Goal: Task Accomplishment & Management: Use online tool/utility

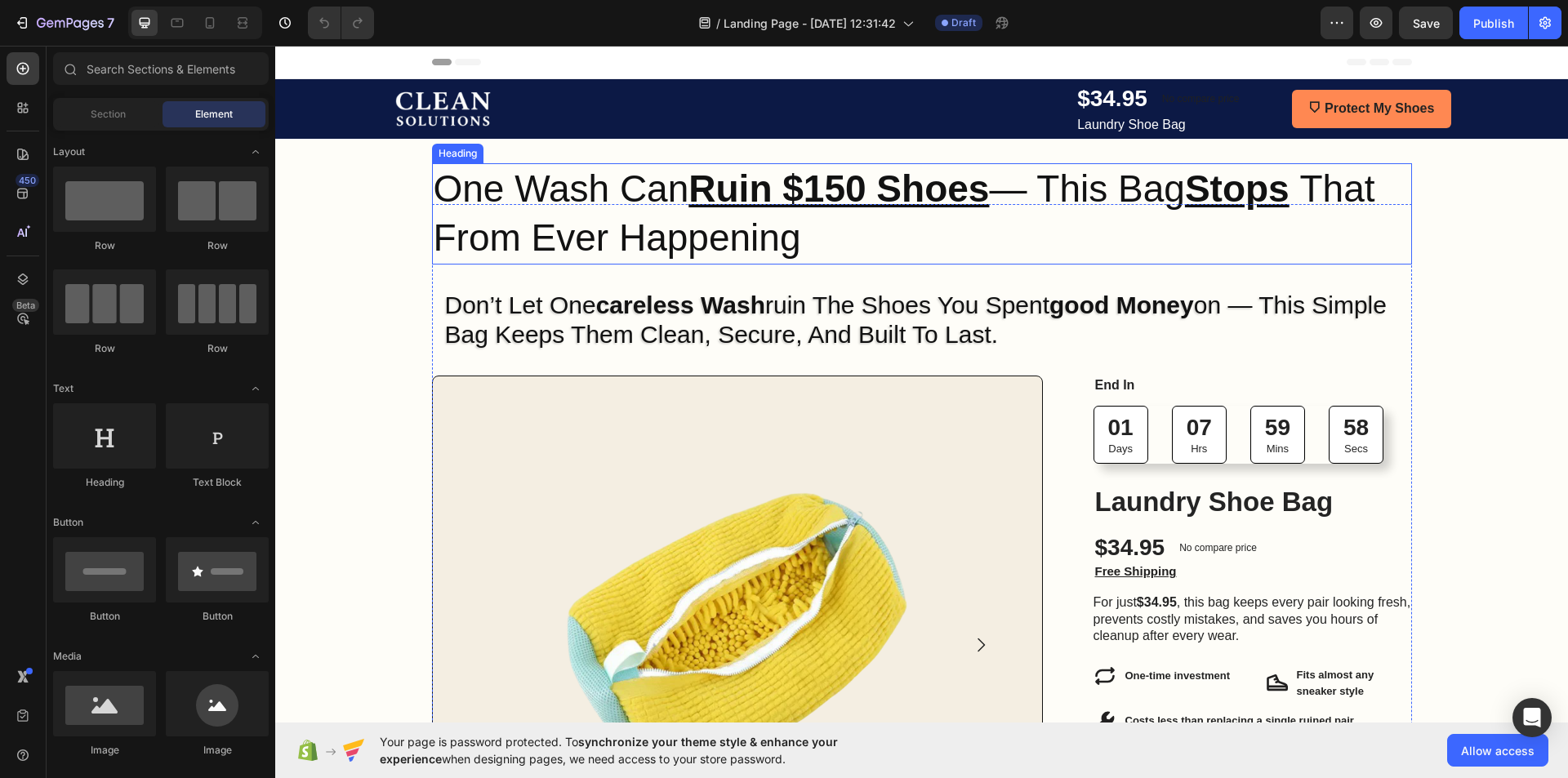
click at [867, 181] on u "Ruin $150 Shoes" at bounding box center [838, 188] width 301 height 42
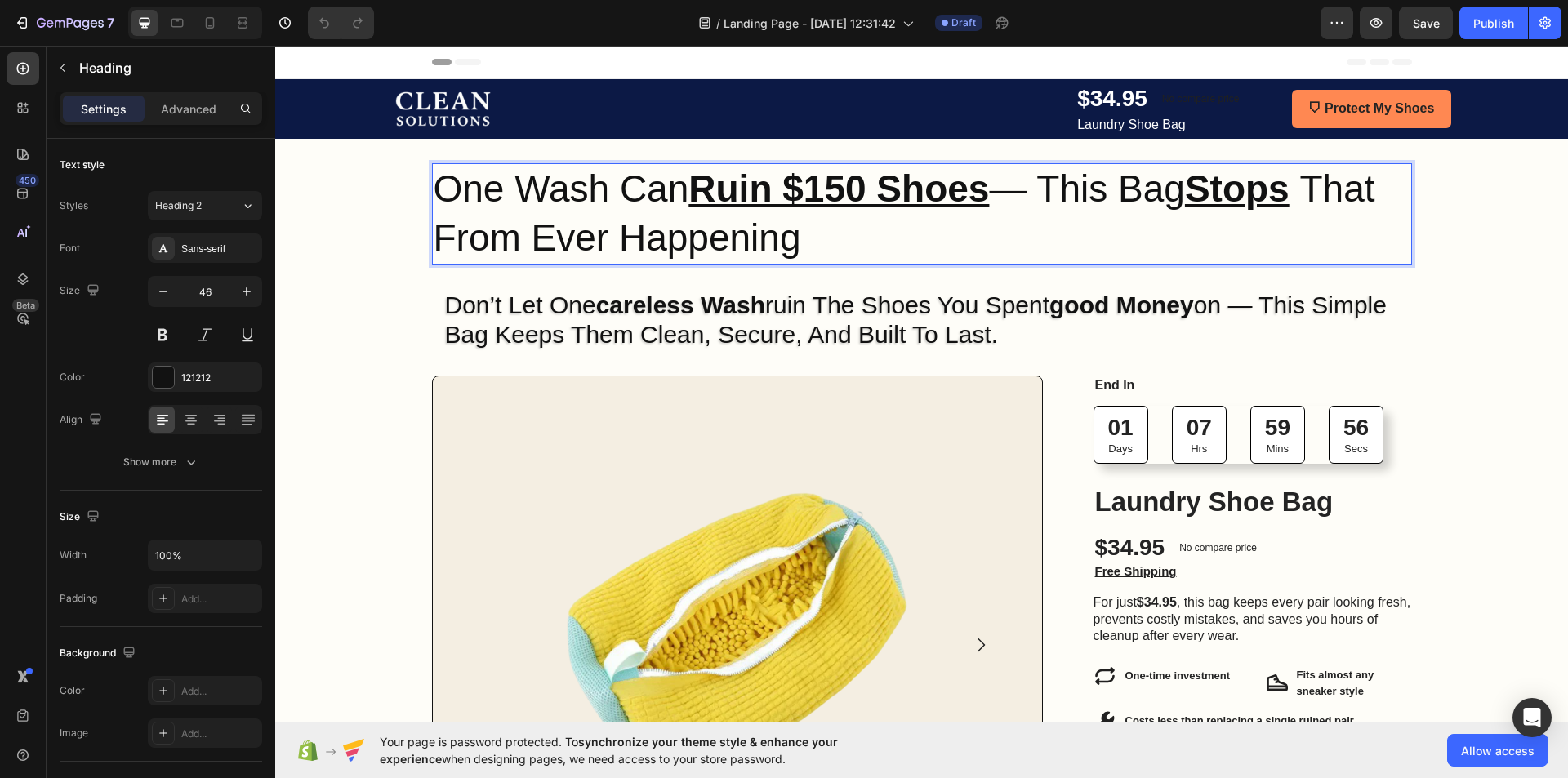
click at [865, 188] on u "Ruin $150 Shoes" at bounding box center [838, 188] width 301 height 42
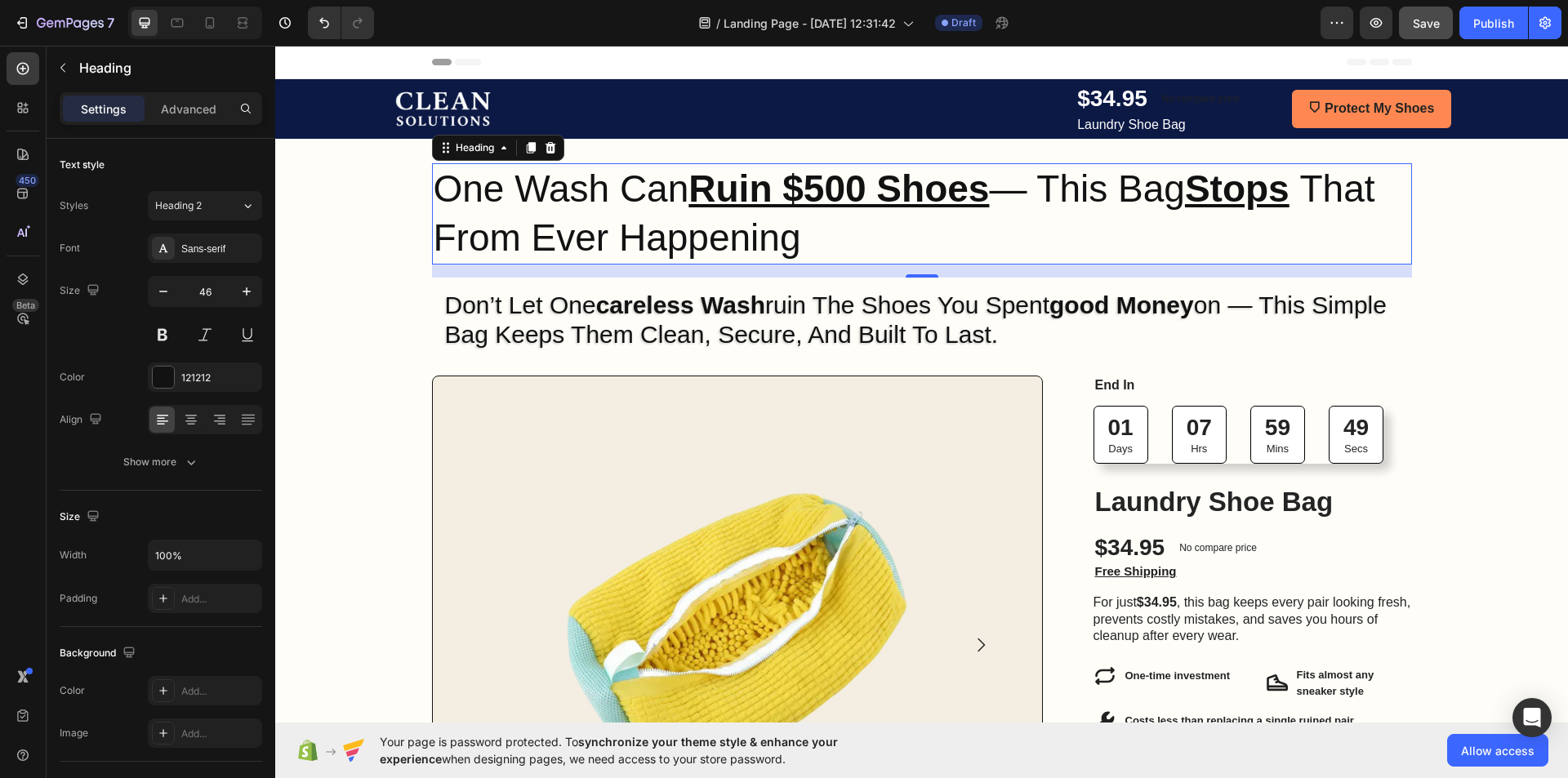
click at [1426, 25] on span "Save" at bounding box center [1426, 23] width 27 height 14
click at [243, 20] on icon at bounding box center [243, 23] width 17 height 17
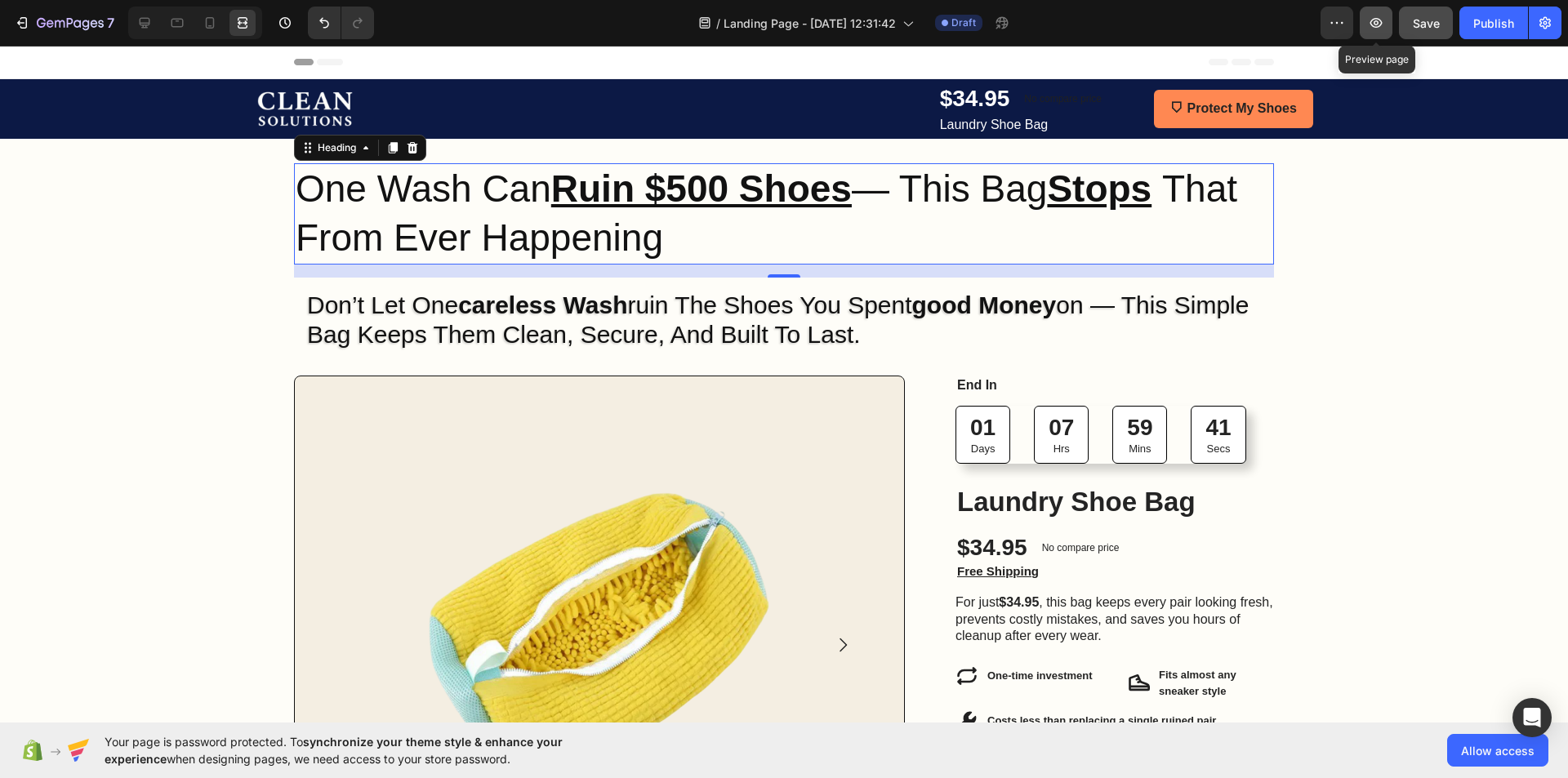
click at [1387, 20] on button "button" at bounding box center [1375, 22] width 32 height 32
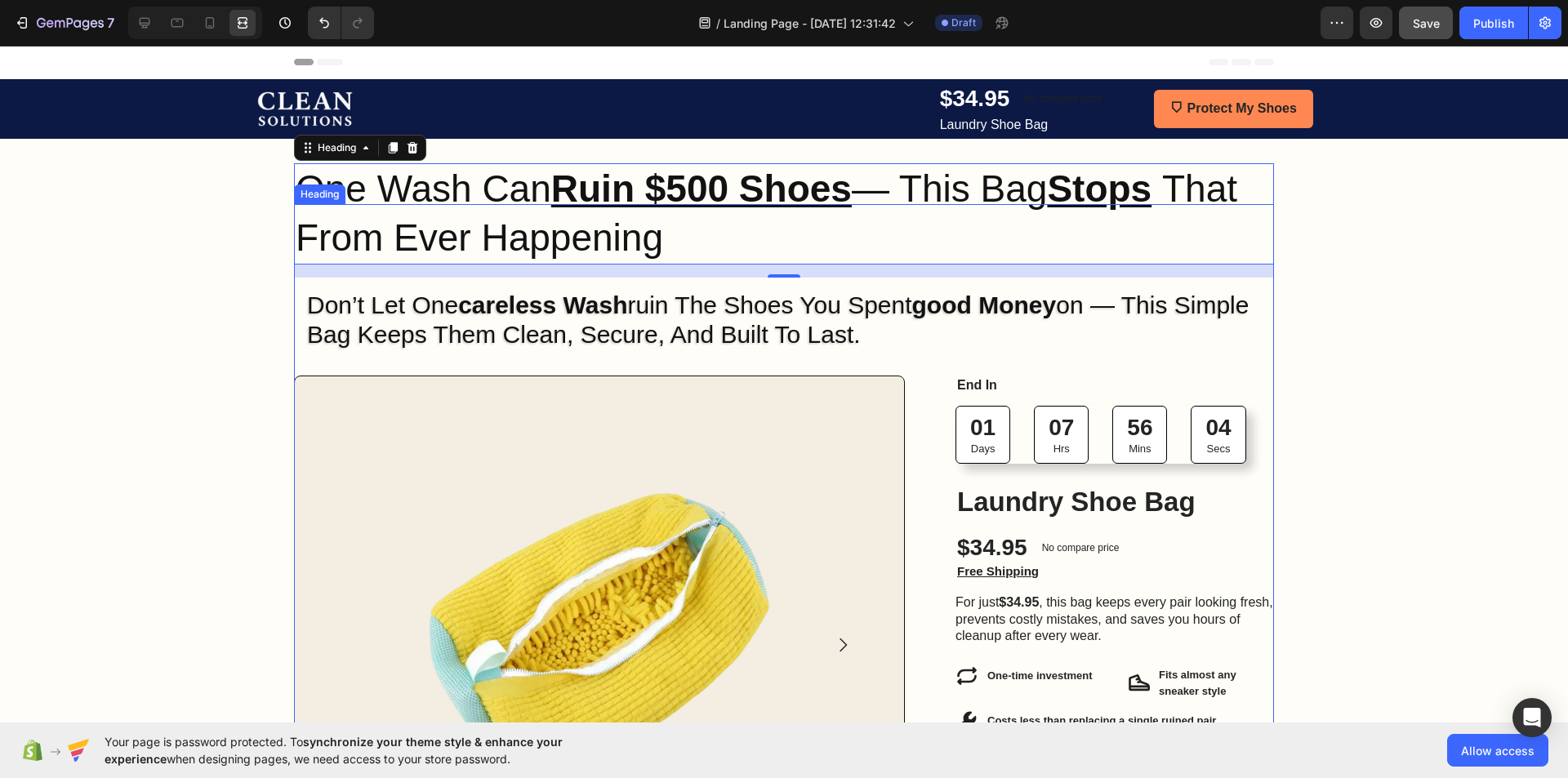
click at [386, 336] on h2 "don’t let one careless wash ruin the shoes you spent good money on — this simpl…" at bounding box center [784, 343] width 980 height 131
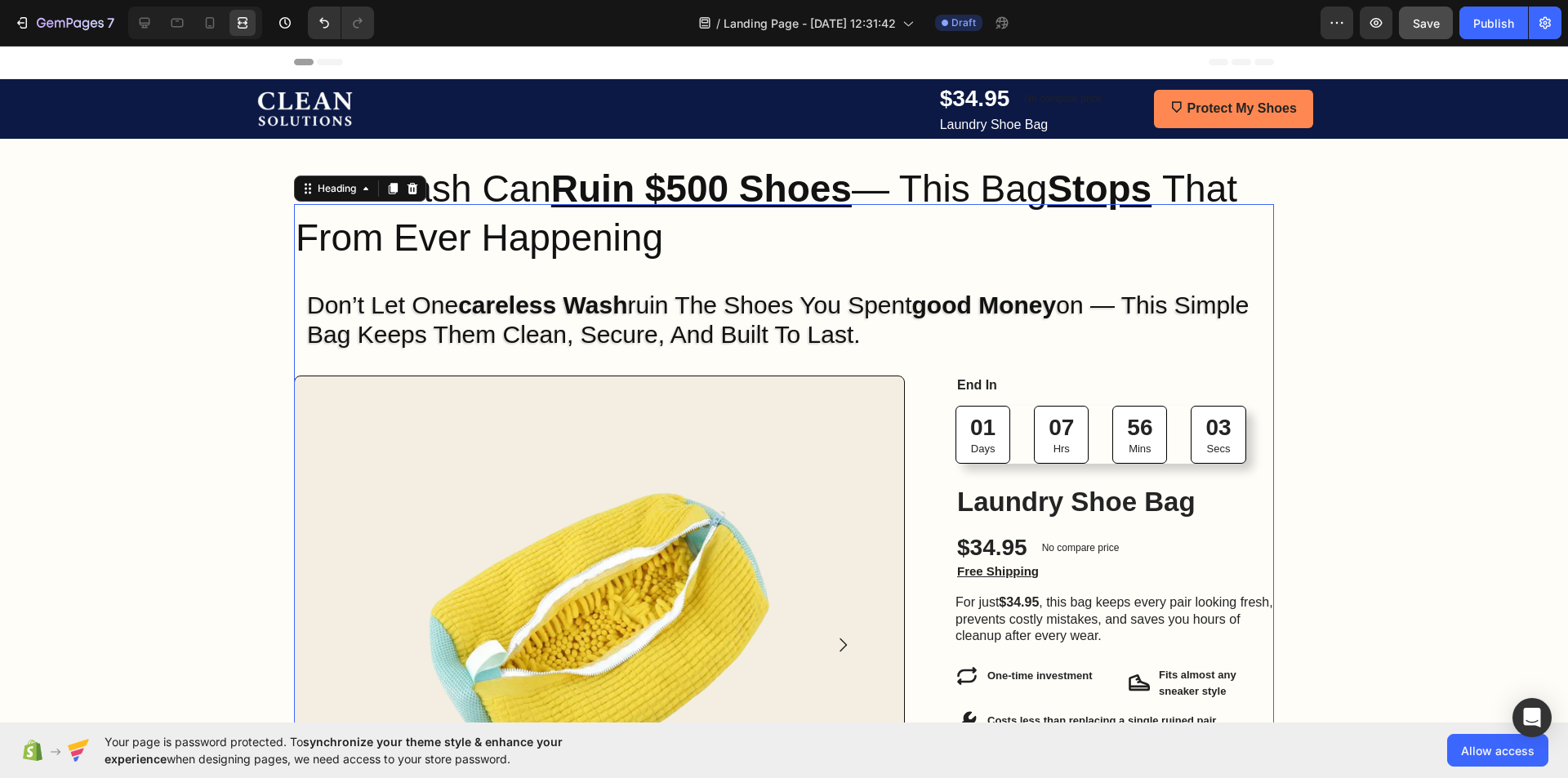
click at [386, 336] on h2 "don’t let one careless wash ruin the shoes you spent good money on — this simpl…" at bounding box center [784, 343] width 980 height 131
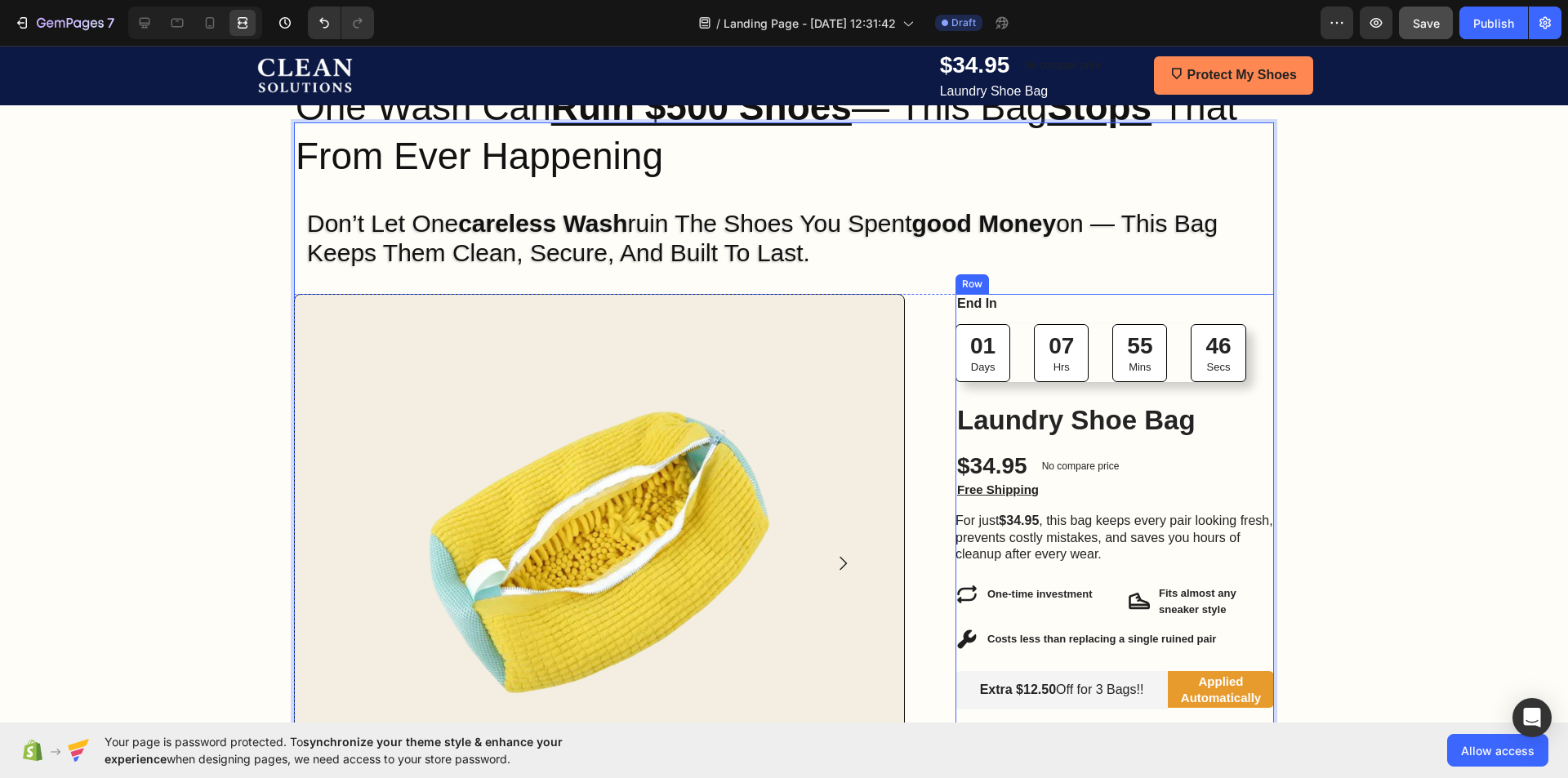
scroll to position [163, 0]
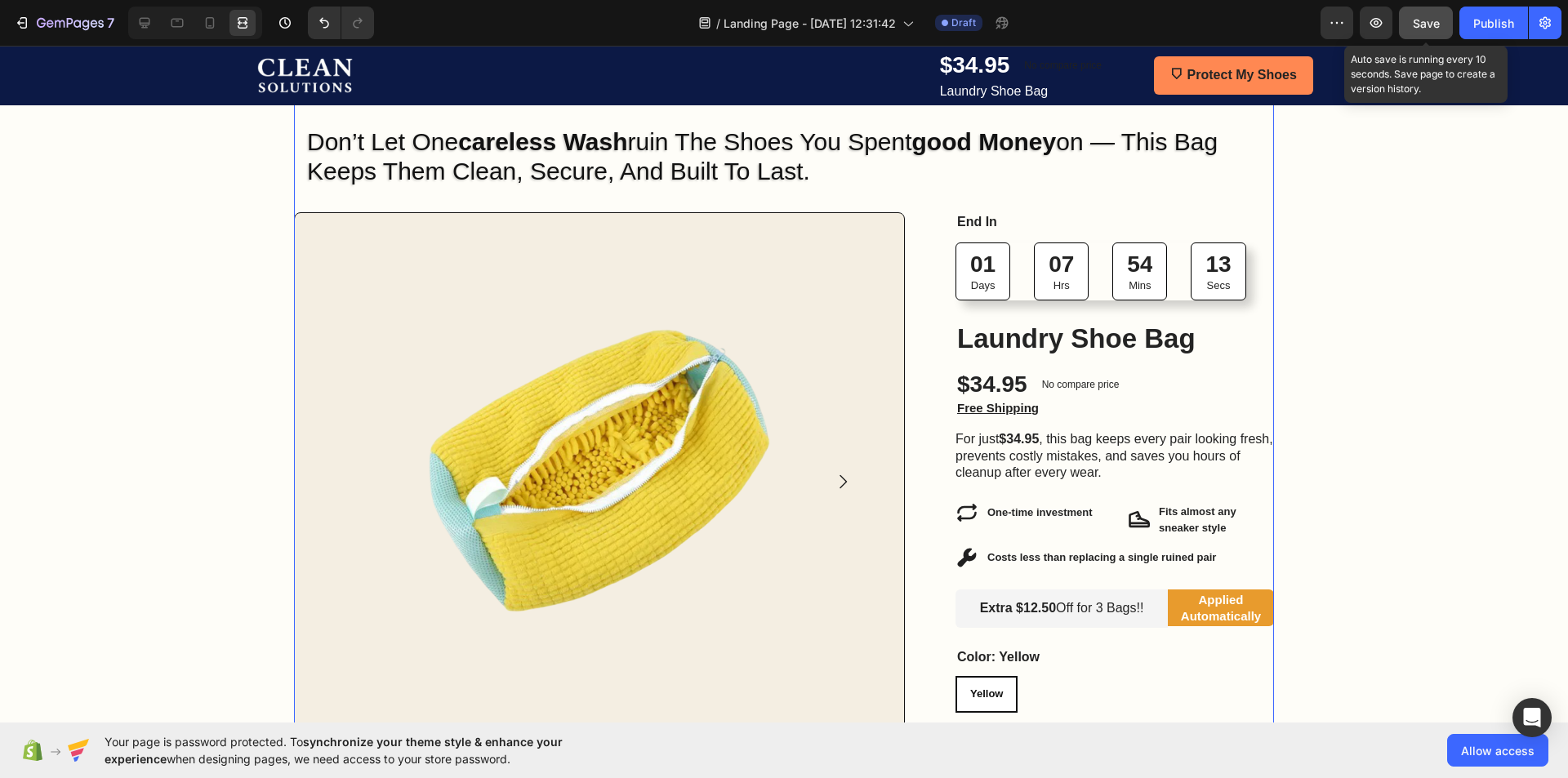
click at [1433, 15] on div "Save" at bounding box center [1426, 23] width 27 height 17
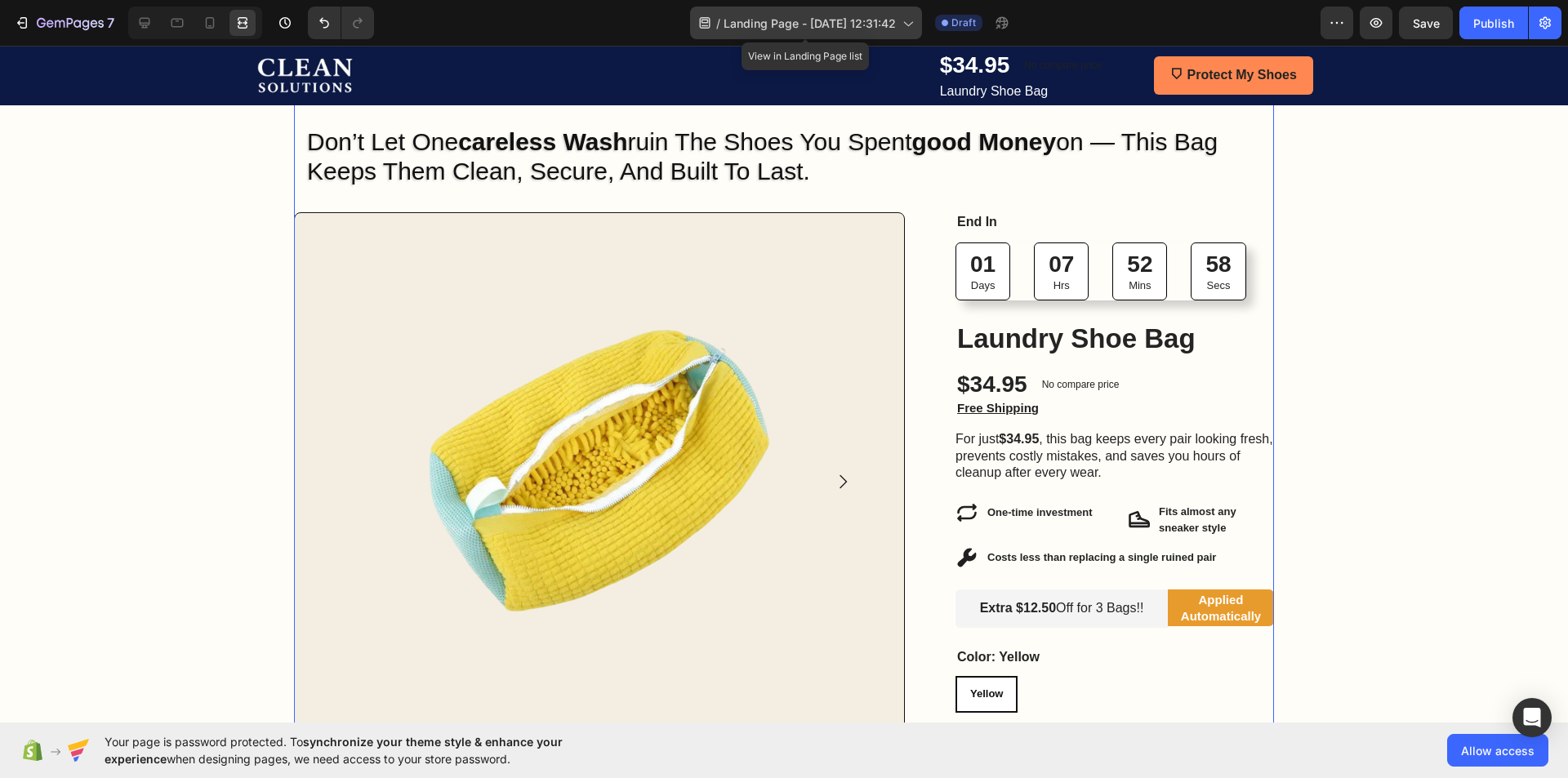
click at [844, 26] on span "Landing Page - Aug 17, 12:31:42" at bounding box center [810, 23] width 172 height 17
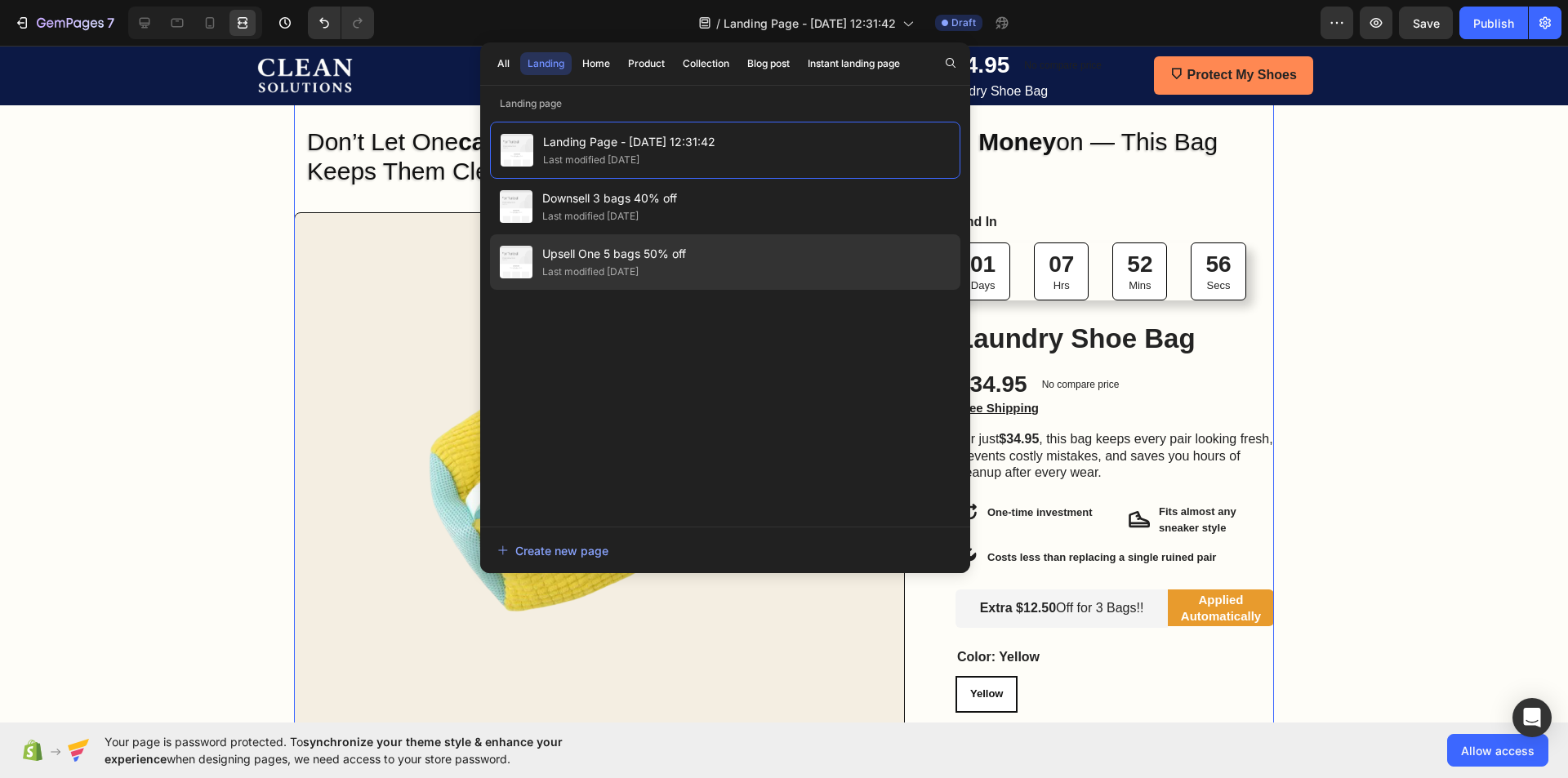
click at [620, 259] on span "Upsell One 5 bags 50% off" at bounding box center [614, 254] width 144 height 20
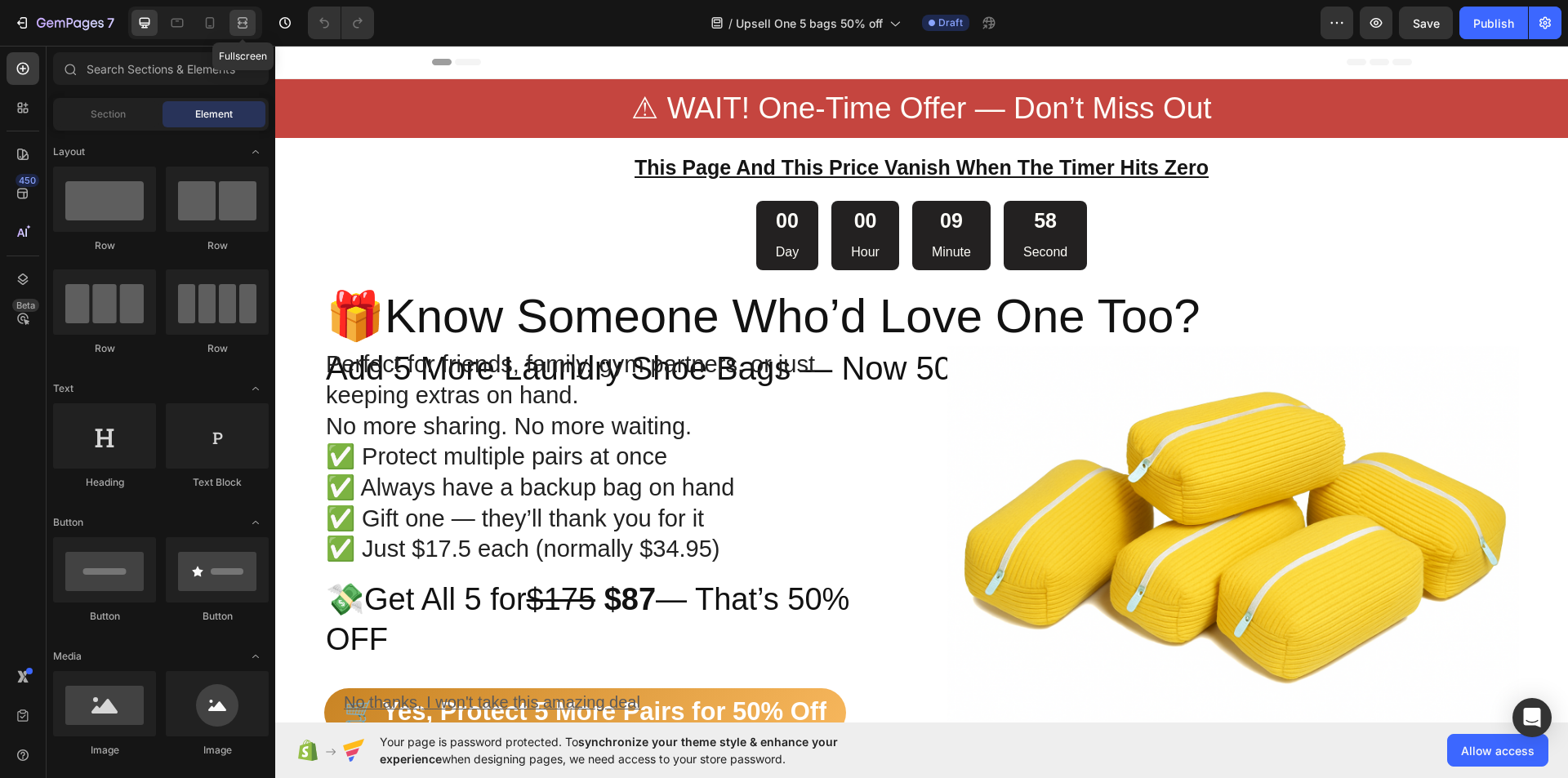
click at [248, 12] on div at bounding box center [243, 23] width 26 height 26
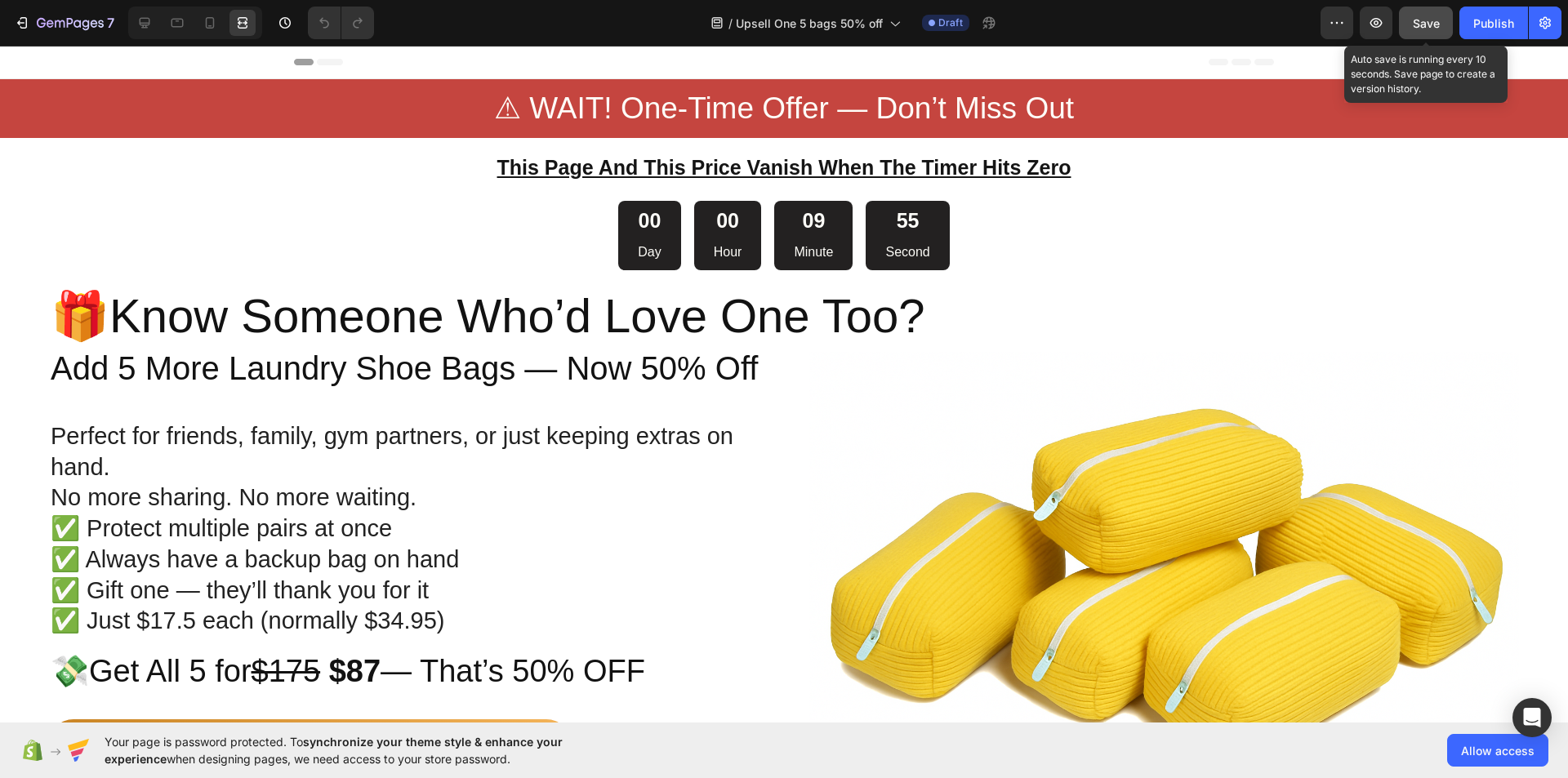
click at [1408, 26] on button "Save" at bounding box center [1426, 22] width 54 height 32
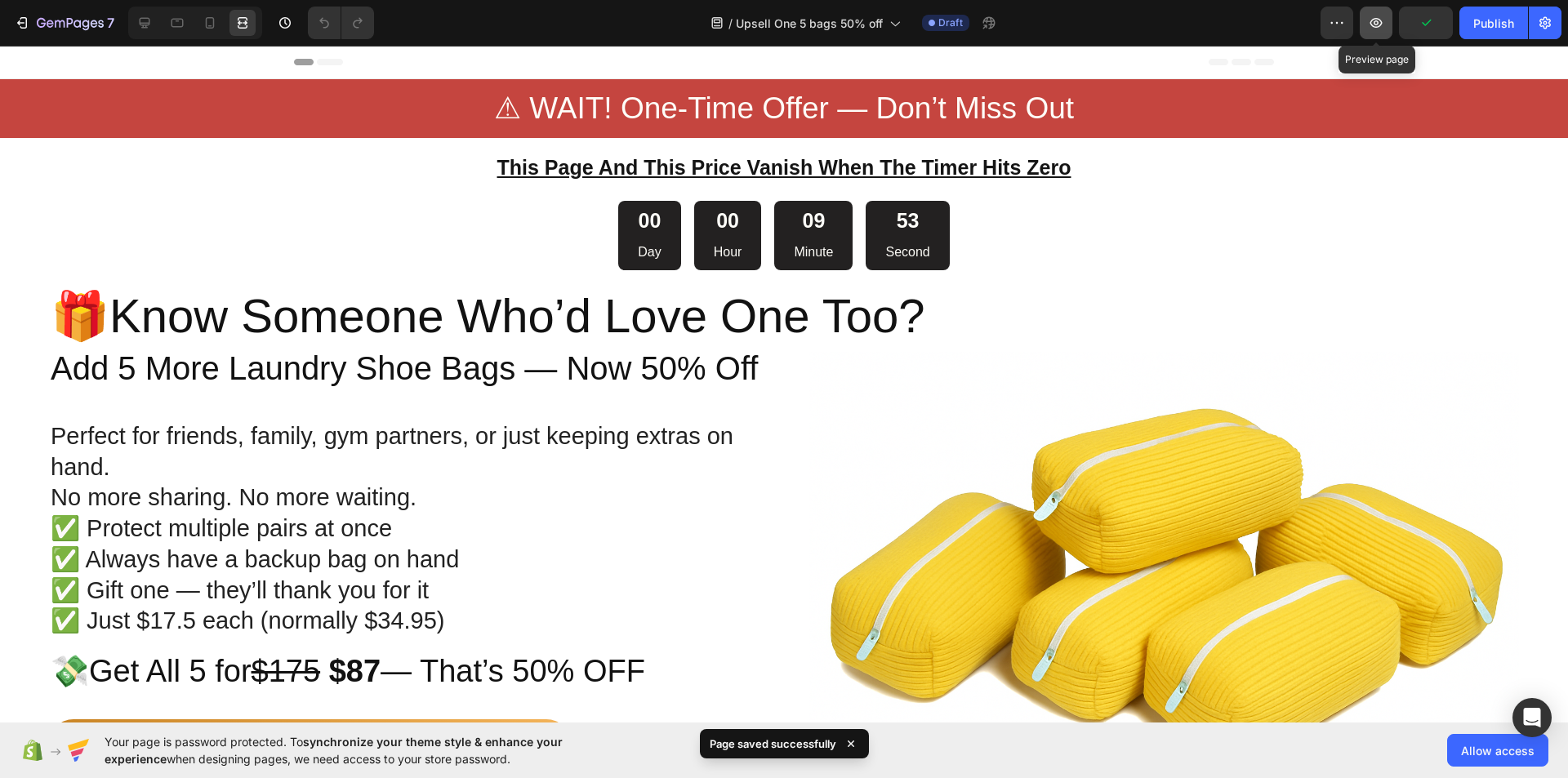
click at [1386, 26] on button "button" at bounding box center [1375, 22] width 32 height 32
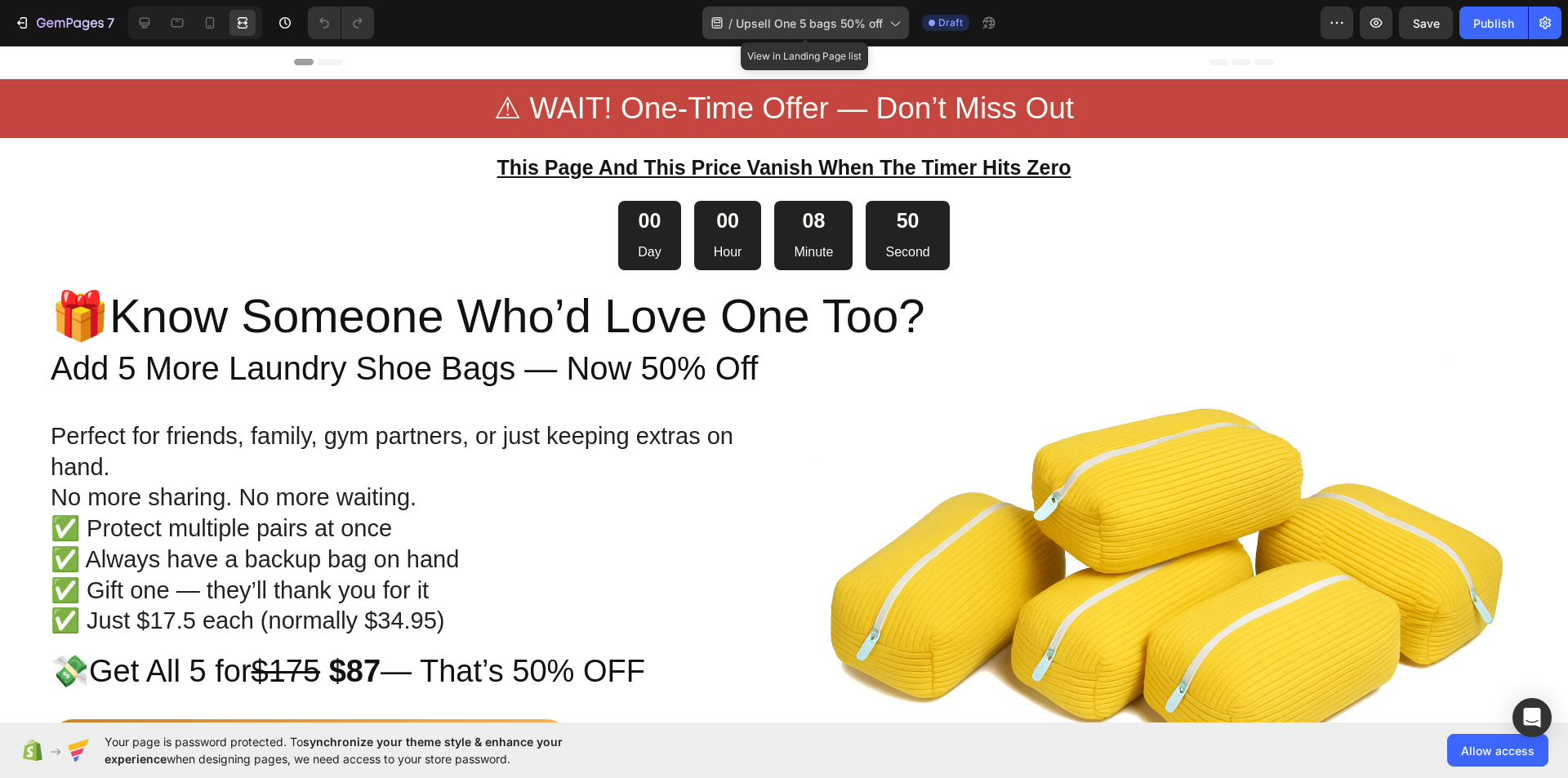
click at [773, 29] on span "Upsell One 5 bags 50% off" at bounding box center [810, 23] width 147 height 17
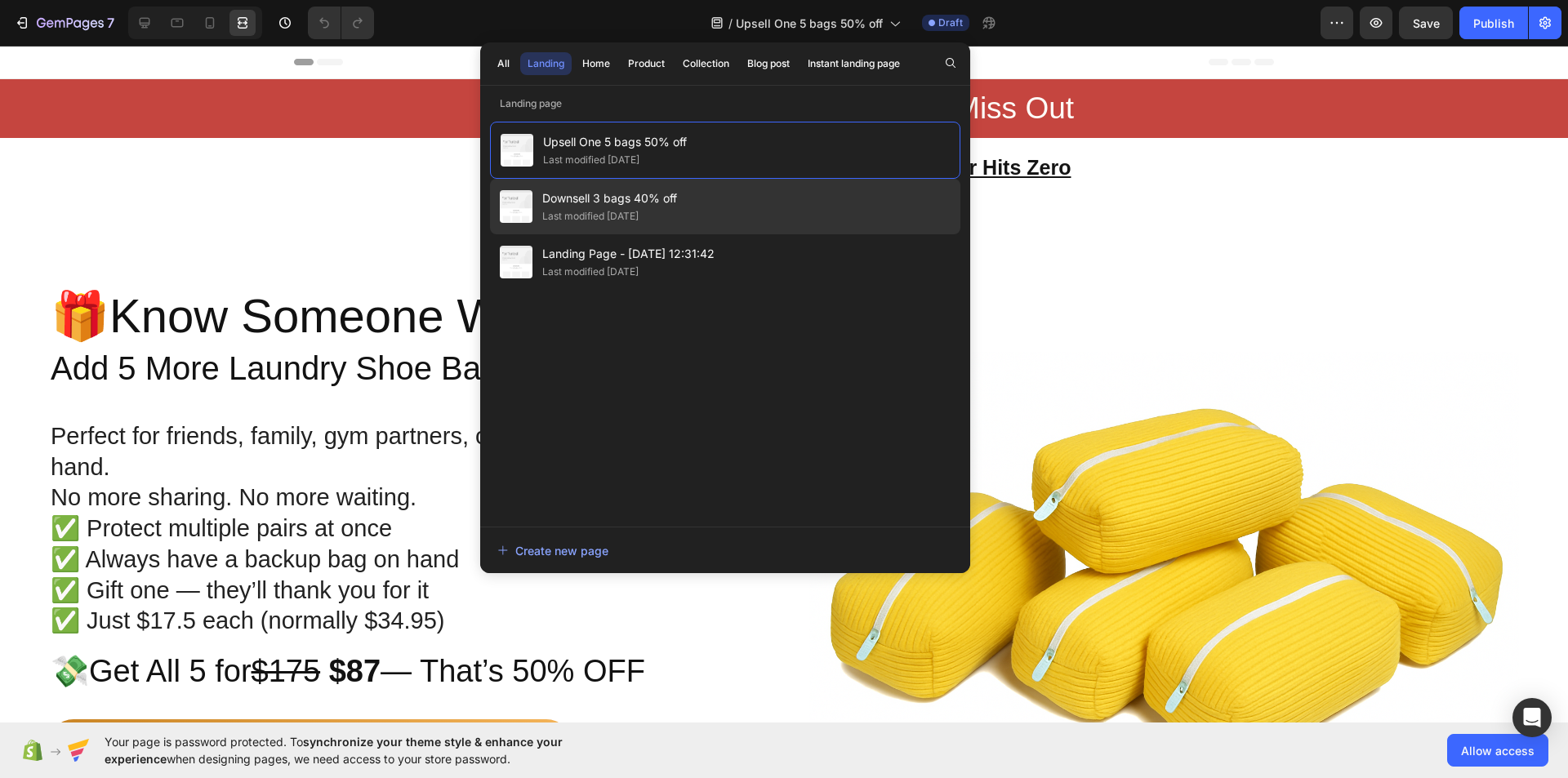
click at [610, 214] on div "Last modified [DATE]" at bounding box center [590, 217] width 96 height 17
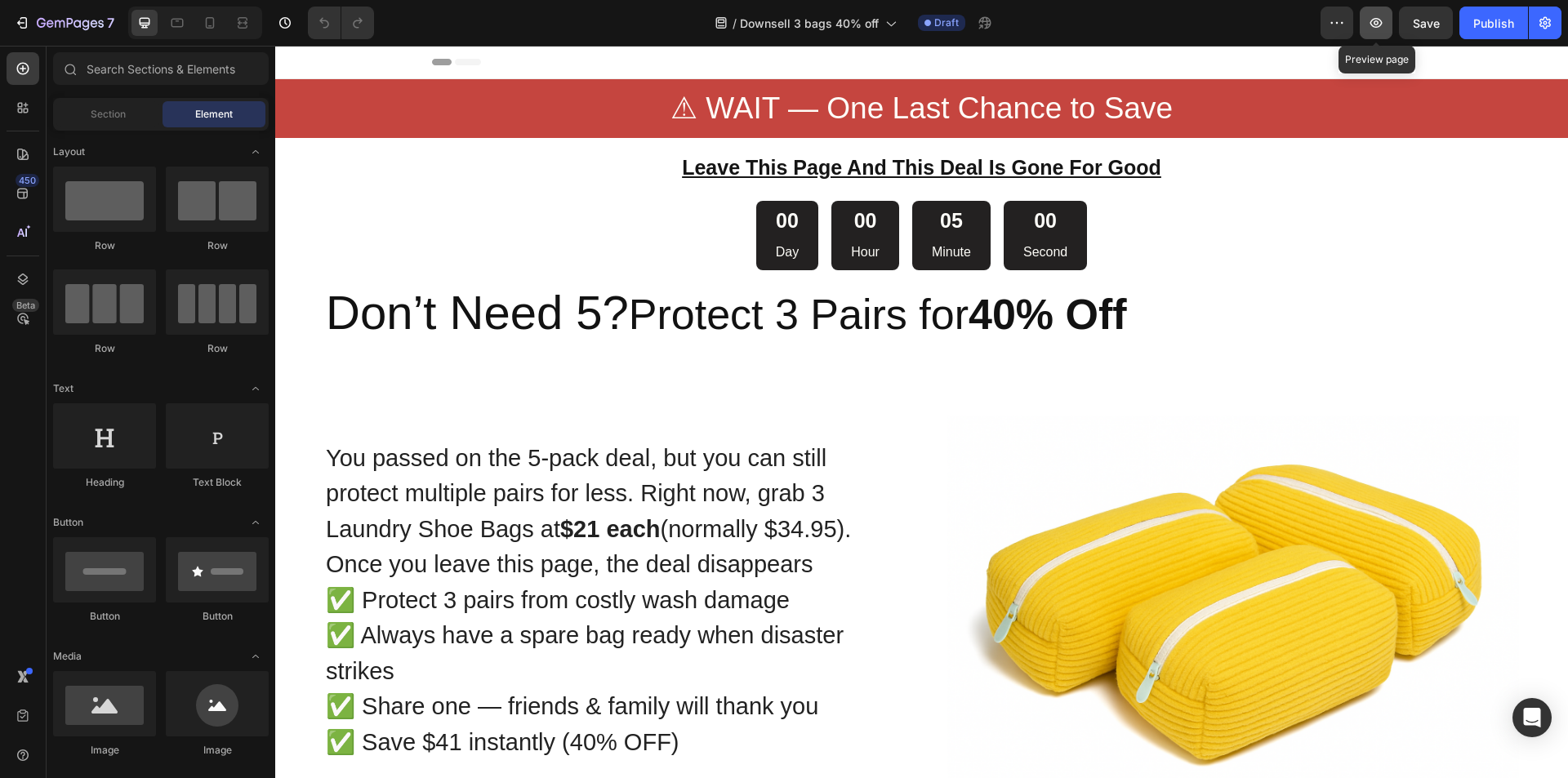
click at [1384, 30] on icon "button" at bounding box center [1376, 23] width 17 height 17
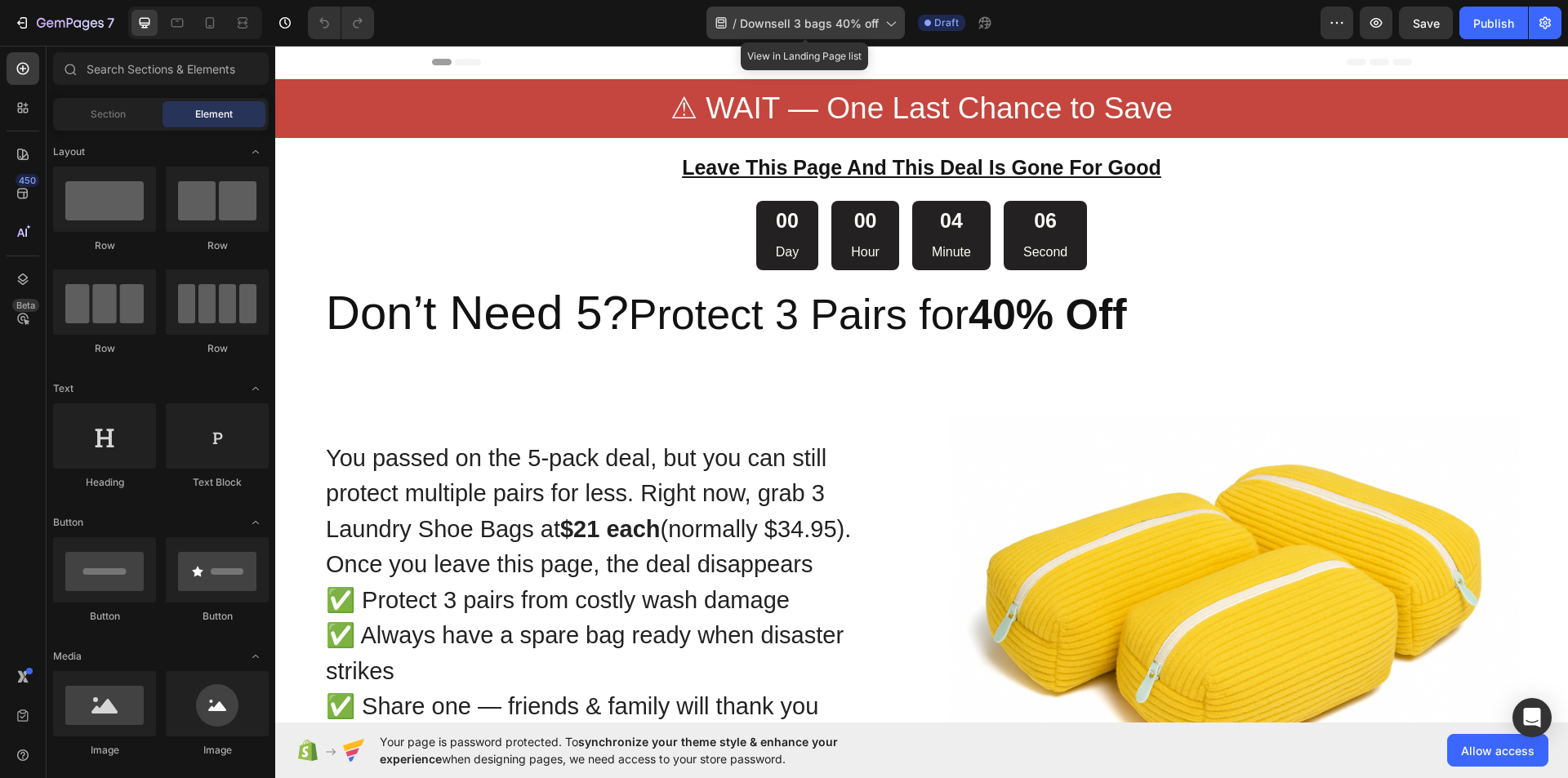
click at [818, 16] on span "Downsell 3 bags 40% off" at bounding box center [810, 23] width 139 height 17
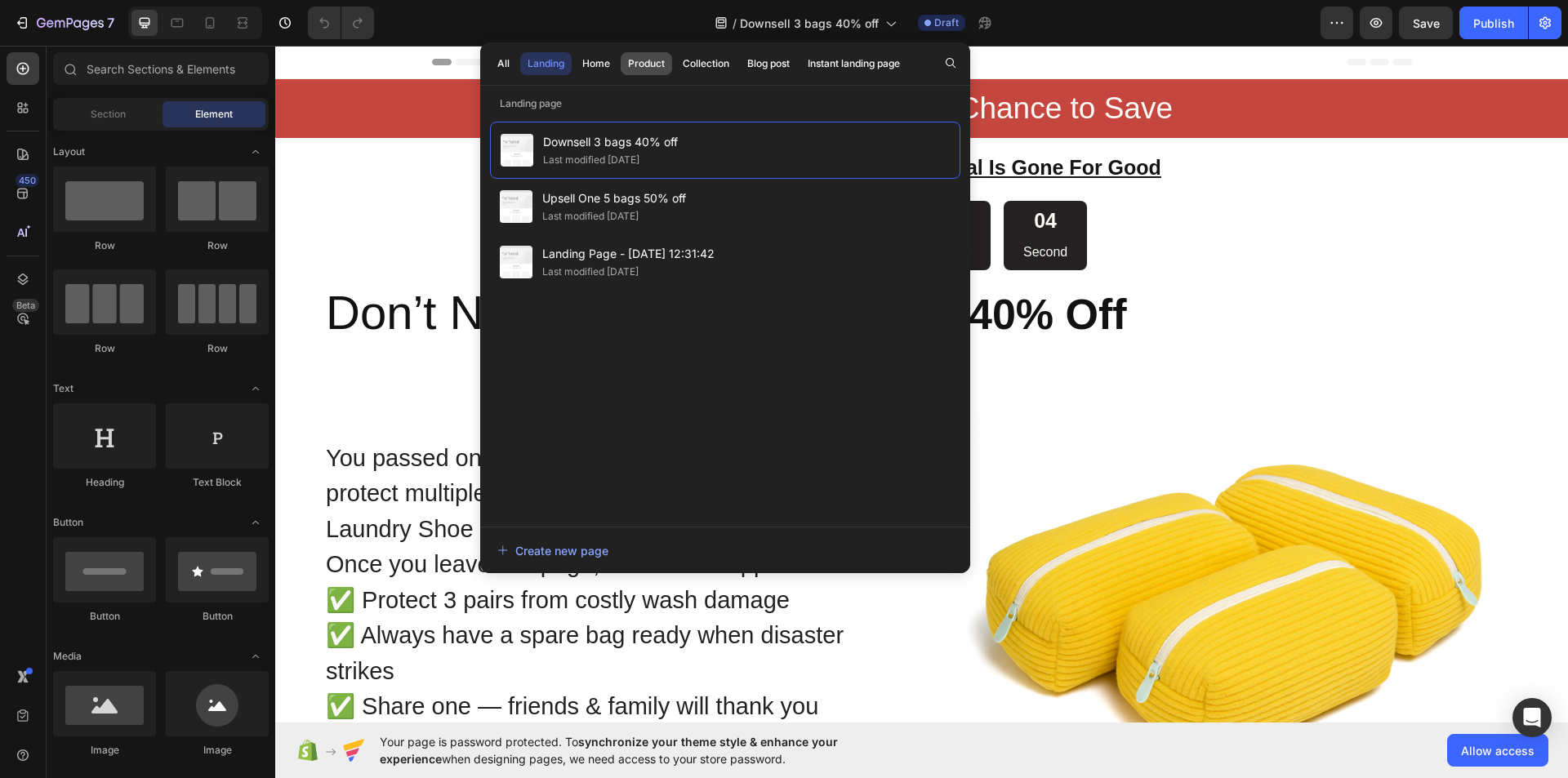
click at [629, 63] on div "Product" at bounding box center [646, 64] width 36 height 15
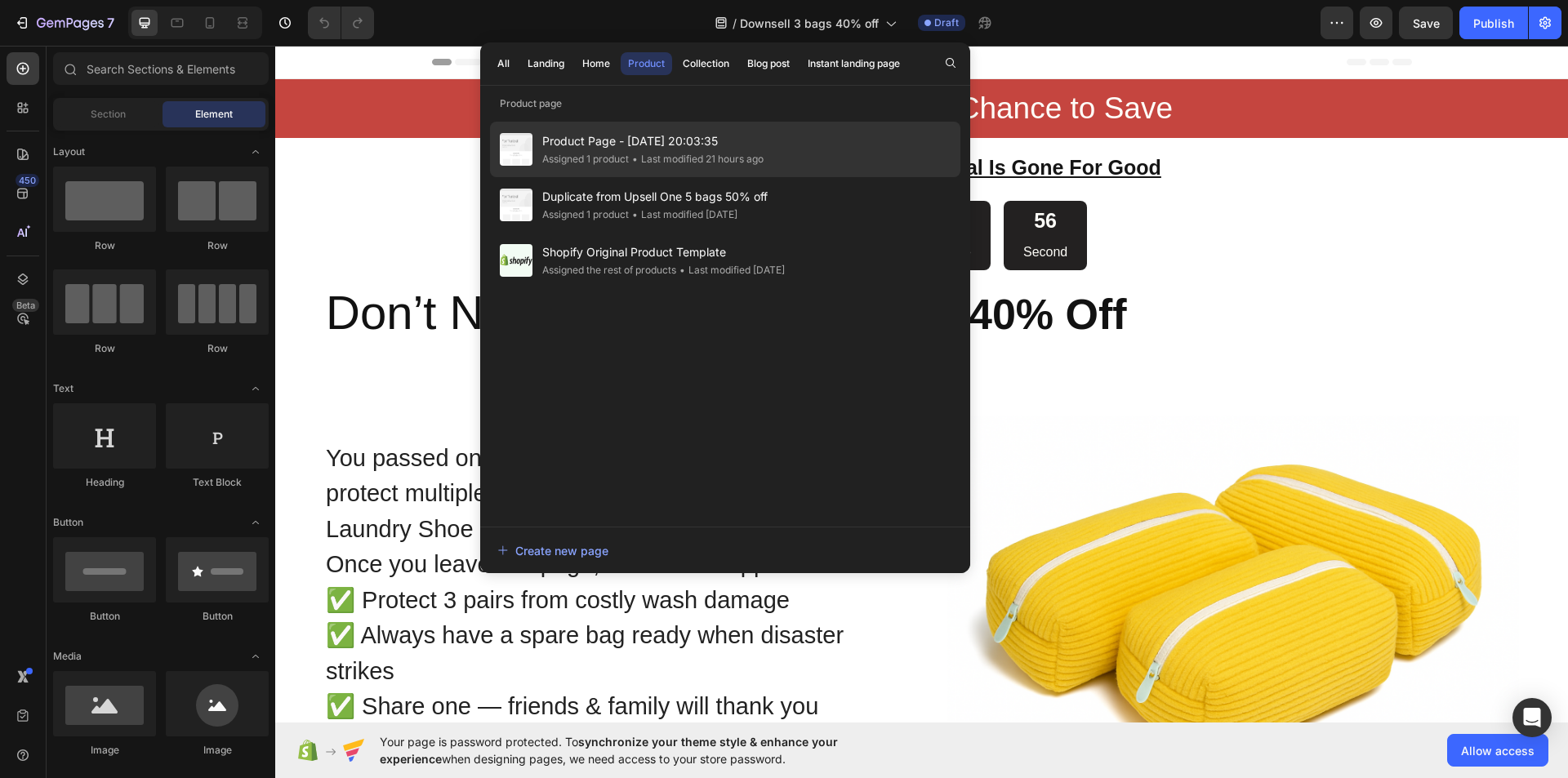
click at [597, 142] on span "Product Page - [DATE] 20:03:35" at bounding box center [652, 142] width 221 height 20
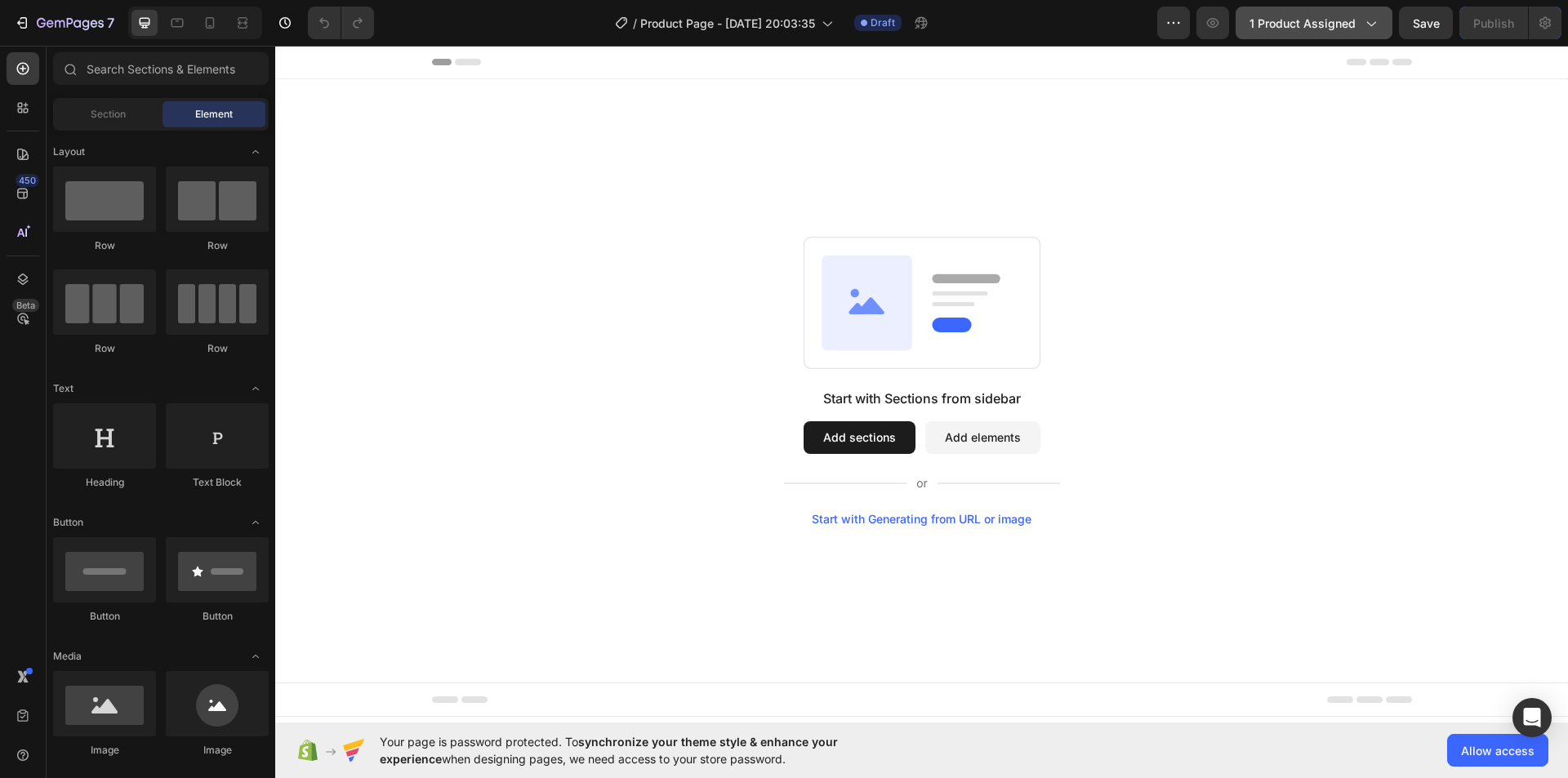
click at [1325, 23] on span "1 product assigned" at bounding box center [1302, 23] width 106 height 17
